Goal: Information Seeking & Learning: Learn about a topic

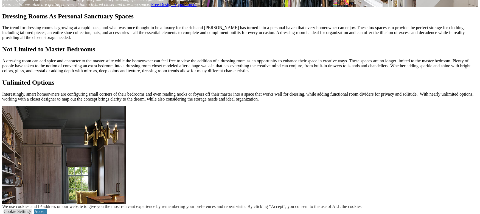
scroll to position [548, 0]
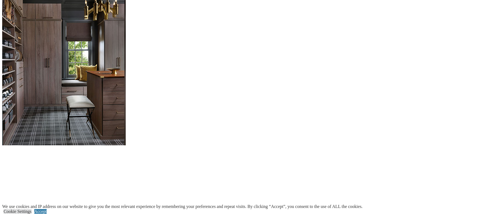
scroll to position [494, 0]
